Goal: Task Accomplishment & Management: Complete application form

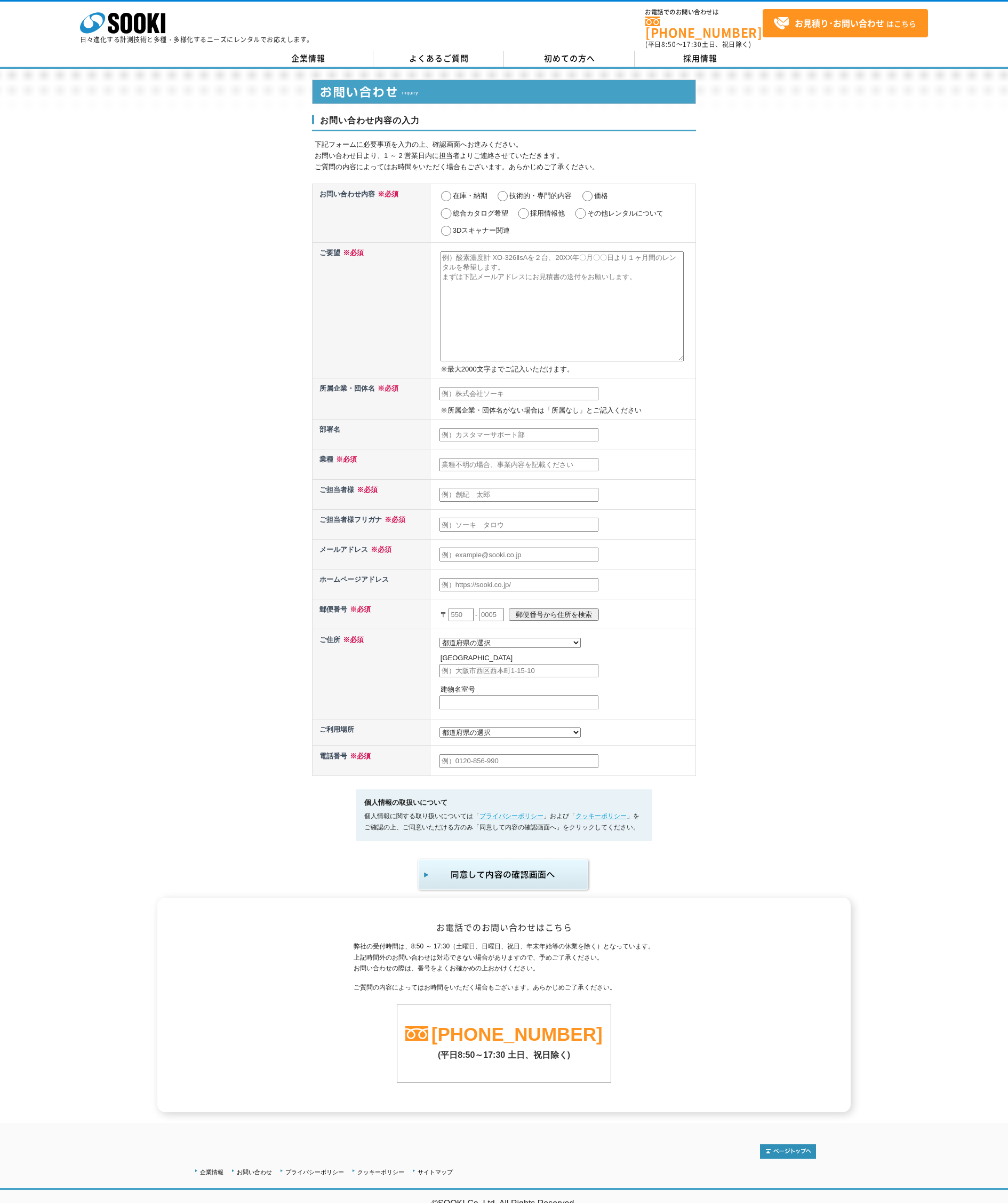
click at [581, 208] on input "その他レンタルについて" at bounding box center [580, 214] width 13 height 11
radio input "true"
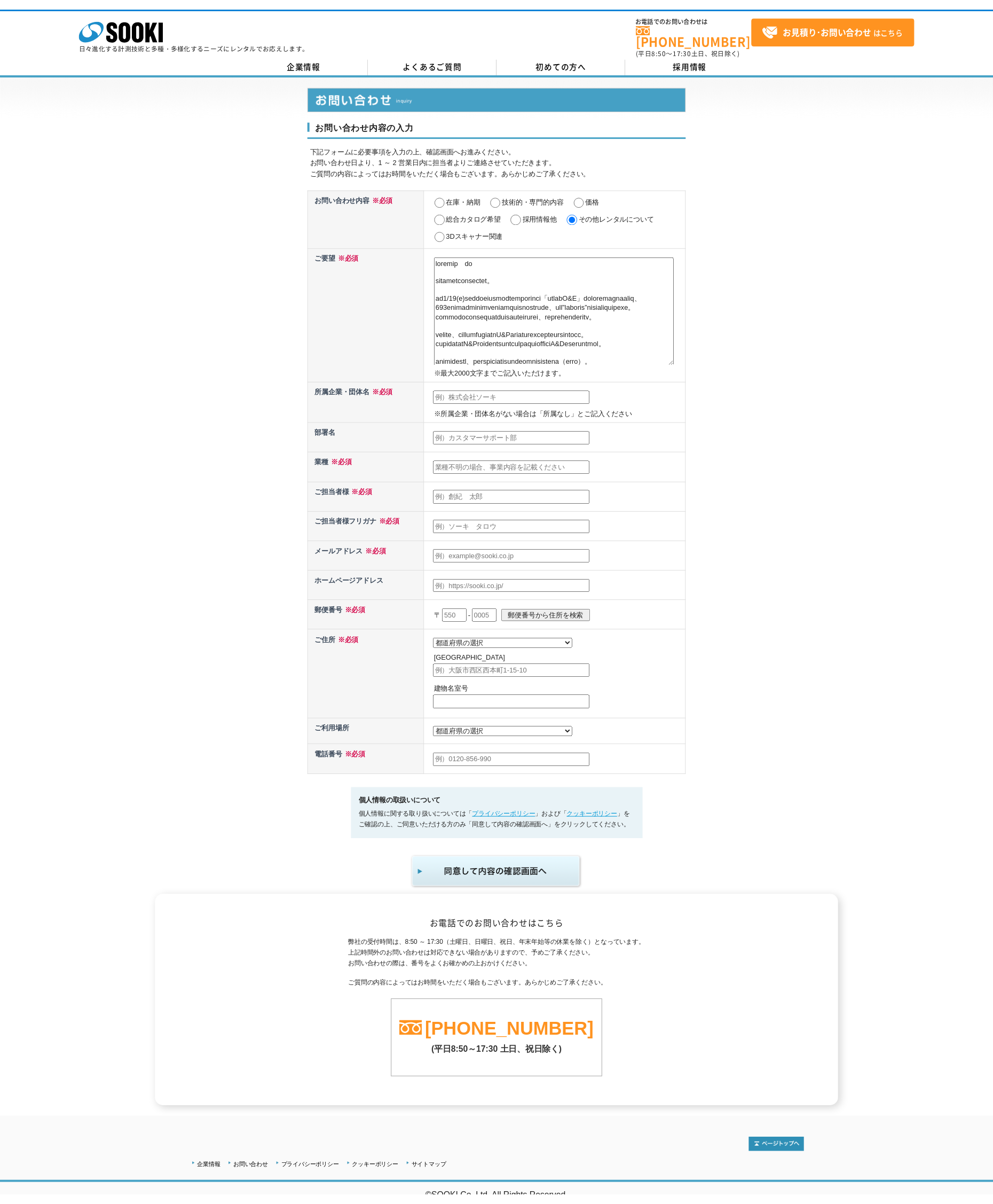
scroll to position [293, 0]
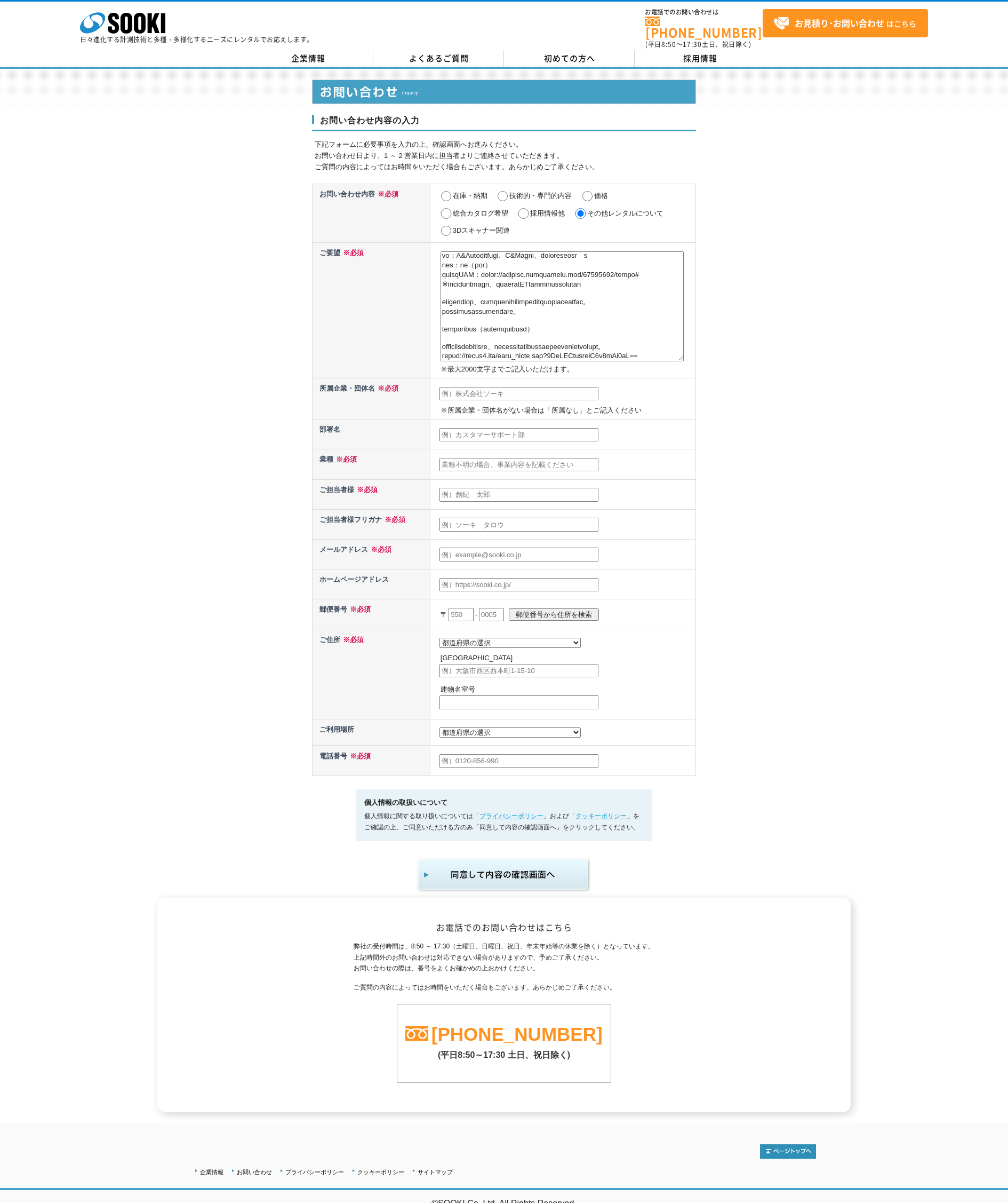
type textarea "loremip　do sitametconsectet。 ad5/35(e)seddoeiusmodtemporinci「utlabO&E」doloremag…"
type input "インクグロウ株式会社"
type input "インクグロウカブシキガイシャ"
type input "サービス業"
type input "[PERSON_NAME]"
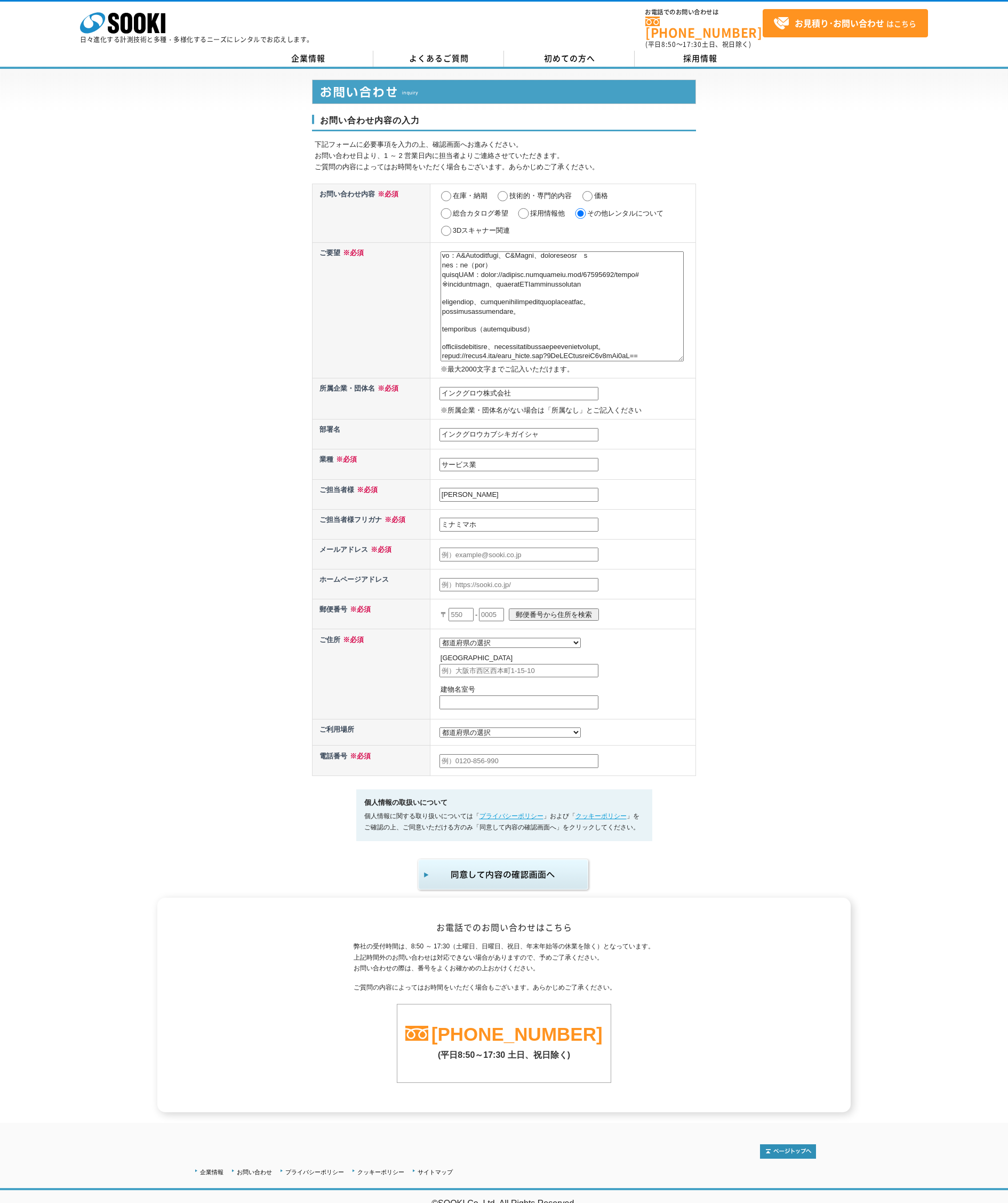
type input "ミナミマホ"
type input "[EMAIL_ADDRESS][DOMAIN_NAME]"
type input "[URL][DOMAIN_NAME]"
type input "103"
type input "0002"
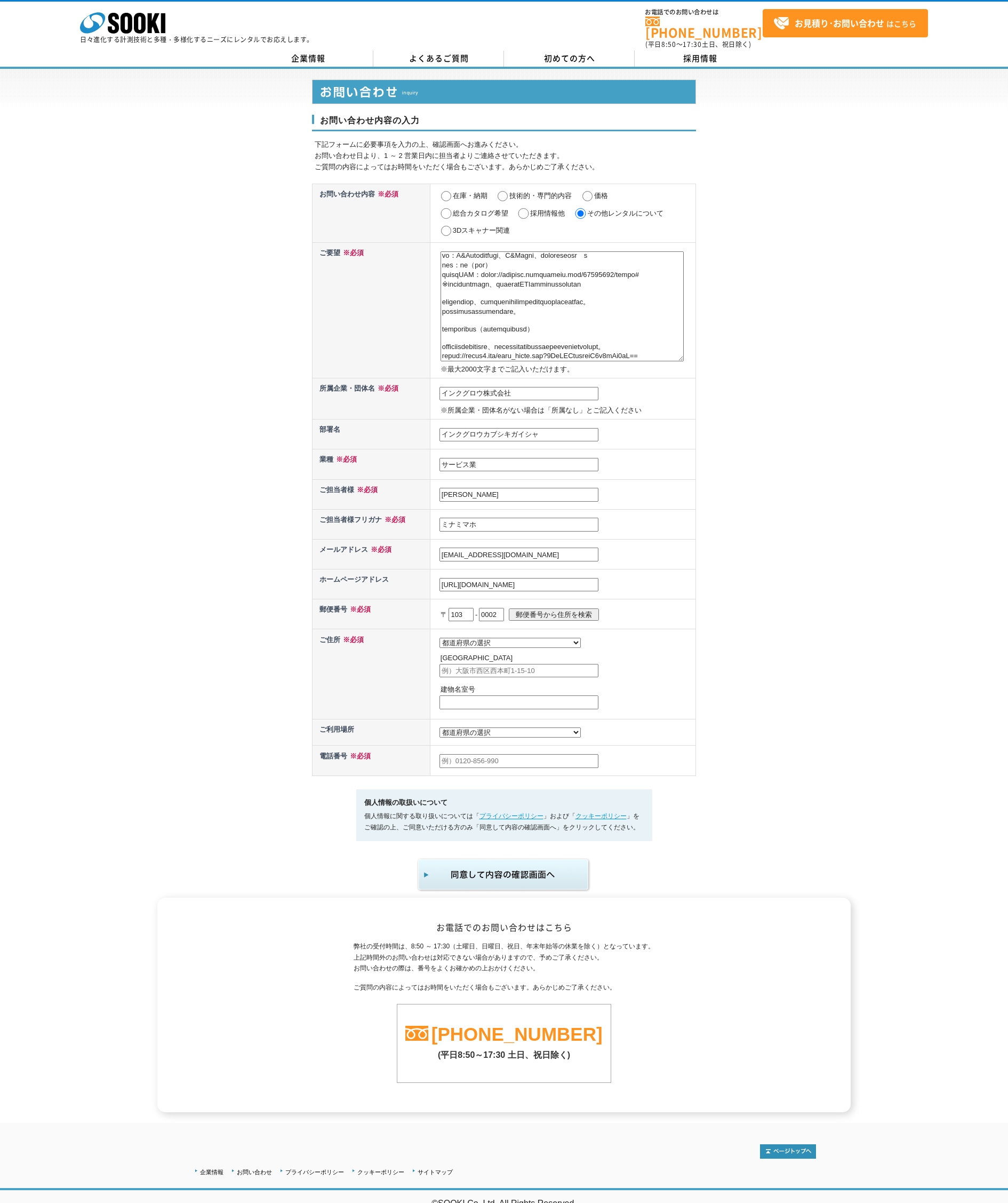
select select "13"
type input "[GEOGRAPHIC_DATA][GEOGRAPHIC_DATA]"
type input "1丁目12-3"
type input "[PHONE_NUMBER]"
